Goal: Information Seeking & Learning: Learn about a topic

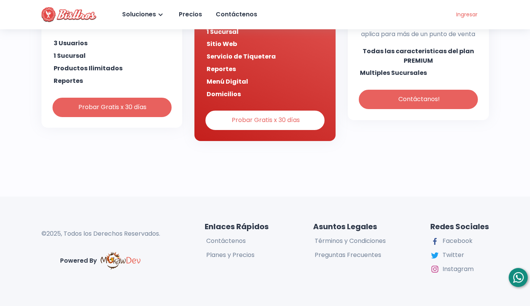
scroll to position [1756, 0]
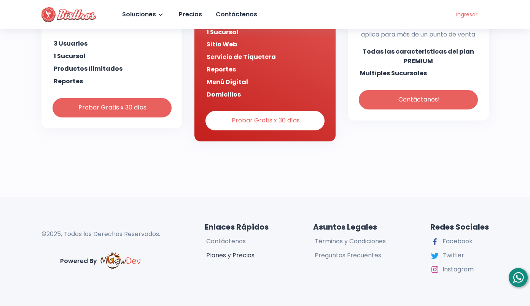
click at [242, 255] on div "Planes y Precios" at bounding box center [230, 255] width 50 height 11
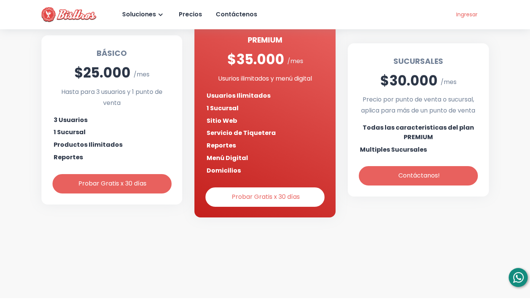
scroll to position [263, 0]
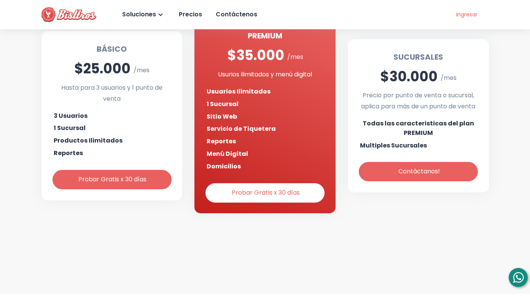
click at [99, 100] on div "Hasta para 3 usuarios y 1 punto de venta" at bounding box center [112, 94] width 117 height 22
click at [110, 72] on h2 "$25.000" at bounding box center [102, 68] width 56 height 21
click at [72, 128] on h6 "1 Sucursal" at bounding box center [70, 129] width 32 height 10
drag, startPoint x: 73, startPoint y: 139, endPoint x: 74, endPoint y: 134, distance: 4.6
click at [73, 138] on h6 "Productos Ilimitados" at bounding box center [88, 141] width 69 height 10
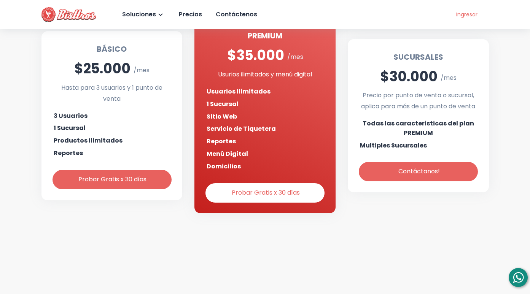
drag, startPoint x: 82, startPoint y: 120, endPoint x: 84, endPoint y: 137, distance: 17.6
click at [82, 122] on div "BÁSICO $25.000 /mes Hasta para 3 usuarios y 1 punto de venta 3 Usuarios 1 Sucur…" at bounding box center [111, 115] width 141 height 169
drag, startPoint x: 83, startPoint y: 139, endPoint x: 80, endPoint y: 145, distance: 6.6
click at [83, 139] on h6 "Productos Ilimitados" at bounding box center [88, 141] width 69 height 10
click at [79, 145] on div "BÁSICO $25.000 /mes Hasta para 3 usuarios y 1 punto de venta 3 Usuarios 1 Sucur…" at bounding box center [111, 115] width 141 height 169
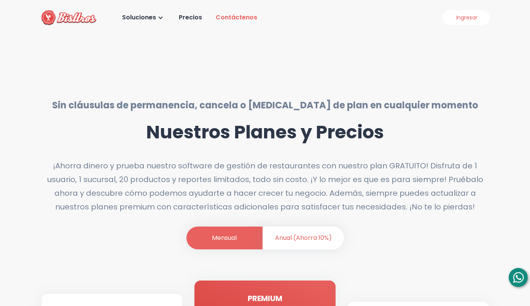
scroll to position [0, 0]
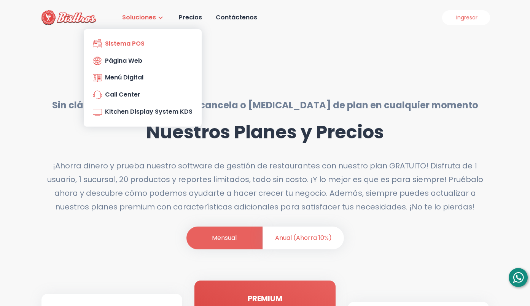
click at [135, 46] on div "Sistema POS" at bounding box center [119, 43] width 52 height 11
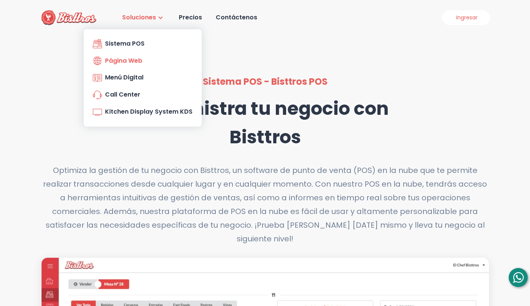
click at [138, 60] on div "Página Web" at bounding box center [117, 61] width 49 height 11
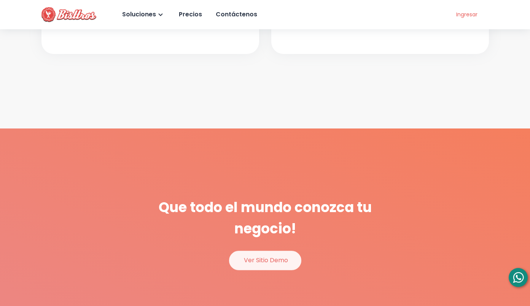
scroll to position [999, 0]
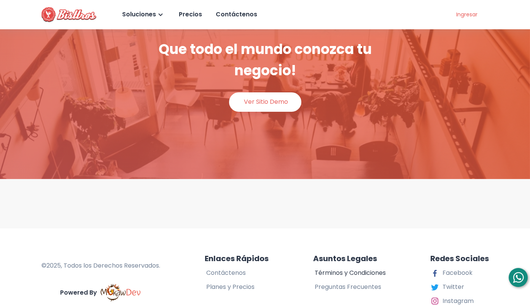
click at [346, 271] on div "Términos y Condiciones" at bounding box center [349, 273] width 73 height 11
click at [356, 286] on div "Preguntas Frecuentes" at bounding box center [347, 287] width 68 height 11
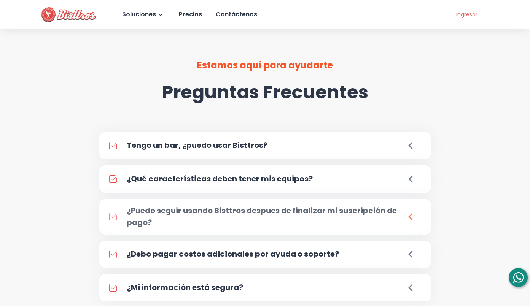
scroll to position [55, 0]
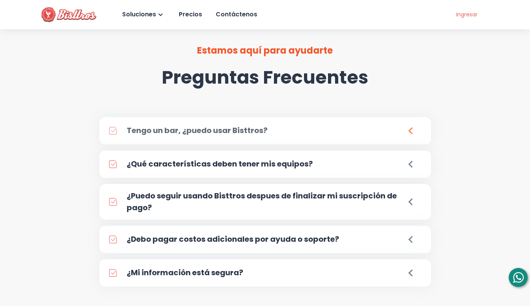
click at [354, 134] on div "Tengo un bar, ¿puedo usar Bisttros?" at bounding box center [265, 130] width 332 height 27
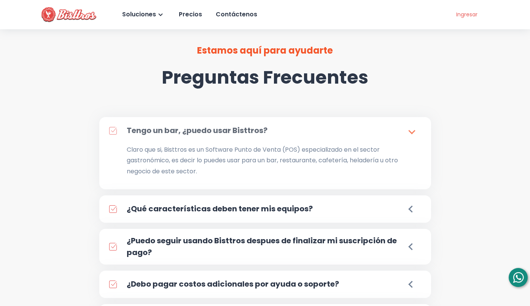
click at [354, 134] on div "Tengo un bar, ¿puedo usar Bisttros?" at bounding box center [265, 130] width 332 height 27
drag, startPoint x: 335, startPoint y: 206, endPoint x: 345, endPoint y: 203, distance: 9.5
click at [335, 206] on div "¿Qué características deben tener mis equipos?" at bounding box center [265, 209] width 332 height 27
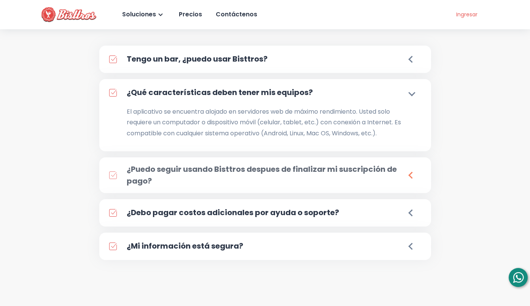
scroll to position [126, 0]
click at [386, 173] on h5 "¿Puedo seguir usando Bisttros despues de finalizar mi suscripción de pago?" at bounding box center [276, 176] width 298 height 24
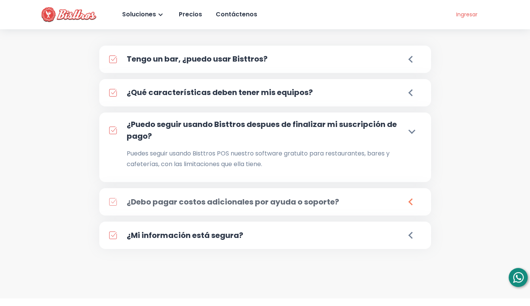
click at [386, 188] on div "¿Debo pagar costos adicionales por ayuda o soporte?" at bounding box center [265, 201] width 332 height 27
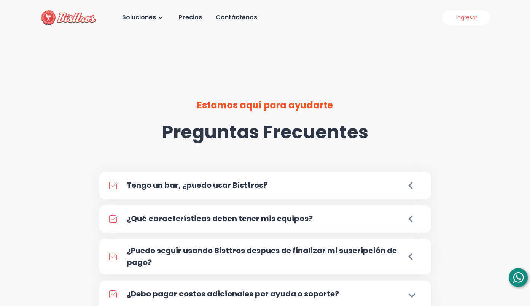
scroll to position [0, 0]
